Goal: Check status: Check status

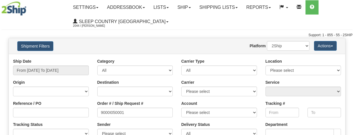
type input "9000I050001"
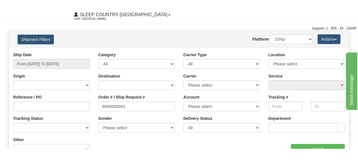
scroll to position [30, 0]
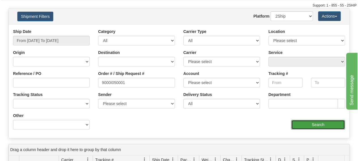
click at [313, 124] on input "Search" at bounding box center [318, 125] width 54 height 10
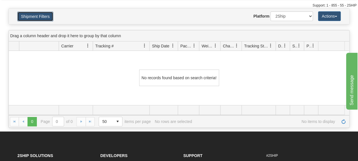
click at [37, 19] on button "Shipment Filters" at bounding box center [35, 17] width 36 height 10
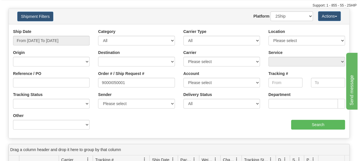
click at [314, 29] on div "Location Please select [GEOGRAPHIC_DATA] 921 922 93 94 97 390 915 916 98 902 95…" at bounding box center [307, 37] width 77 height 17
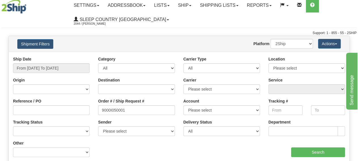
scroll to position [0, 0]
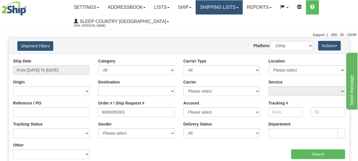
click at [229, 9] on link "Shipping lists" at bounding box center [219, 7] width 47 height 14
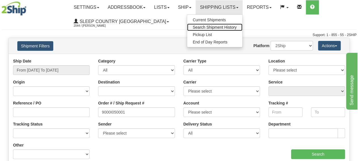
click at [227, 26] on span "Search Shipment History" at bounding box center [215, 27] width 44 height 5
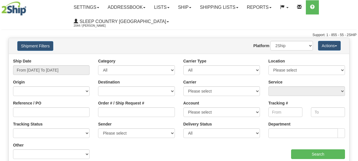
click at [45, 48] on button "Shipment Filters" at bounding box center [35, 46] width 36 height 10
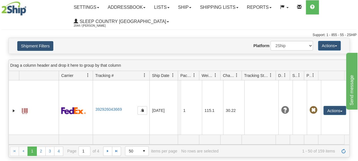
click at [45, 49] on button "Shipment Filters" at bounding box center [35, 46] width 36 height 10
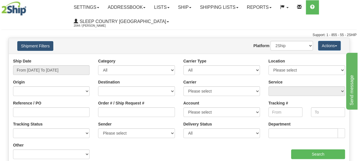
click at [45, 50] on button "Shipment Filters" at bounding box center [35, 46] width 36 height 10
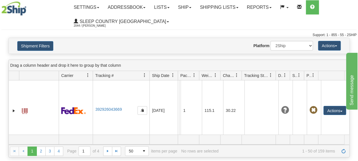
click at [131, 41] on div "Shipment Filters Website Agent Nothing selected Client User Platform 2Ship Impo…" at bounding box center [179, 46] width 341 height 16
click at [131, 42] on div "Website Agent Nothing selected Client User Platform 2Ship Imported" at bounding box center [192, 46] width 249 height 10
